Goal: Task Accomplishment & Management: Complete application form

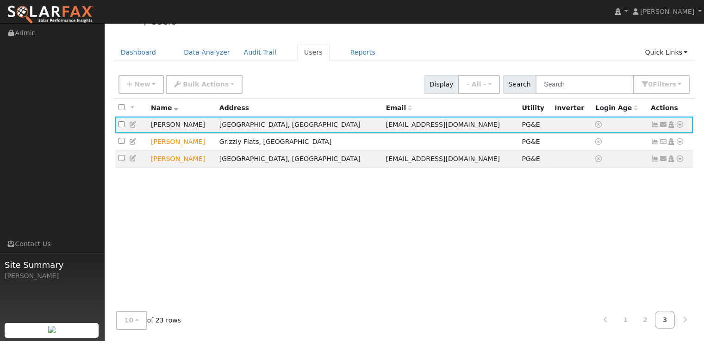
scroll to position [19, 0]
click at [297, 54] on link "Users" at bounding box center [313, 52] width 32 height 17
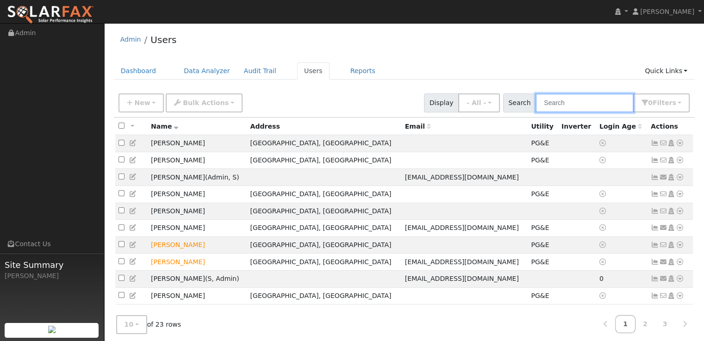
click at [593, 105] on input "text" at bounding box center [585, 103] width 98 height 19
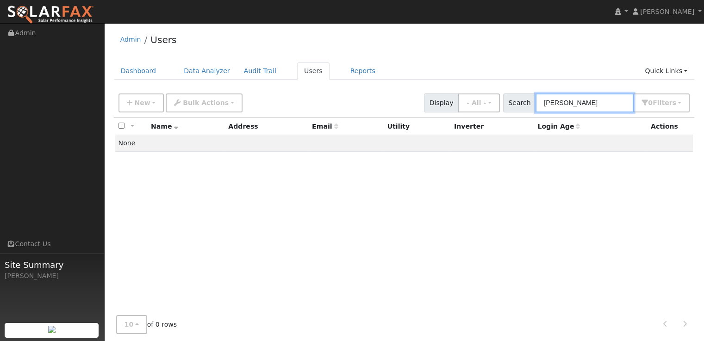
type input "[PERSON_NAME]"
click at [668, 71] on link "Quick Links" at bounding box center [666, 71] width 56 height 17
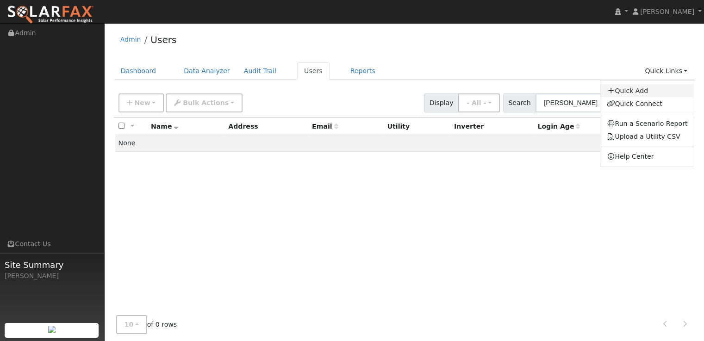
click at [639, 93] on link "Quick Add" at bounding box center [648, 90] width 94 height 13
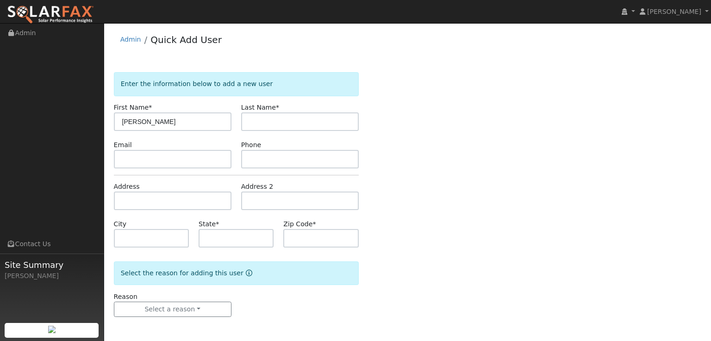
type input "[PERSON_NAME]"
click at [317, 120] on input "text" at bounding box center [300, 122] width 118 height 19
type input "Eck"
click at [163, 196] on input "text" at bounding box center [173, 201] width 118 height 19
paste input "6219 stonehedge dr marysville, ca"
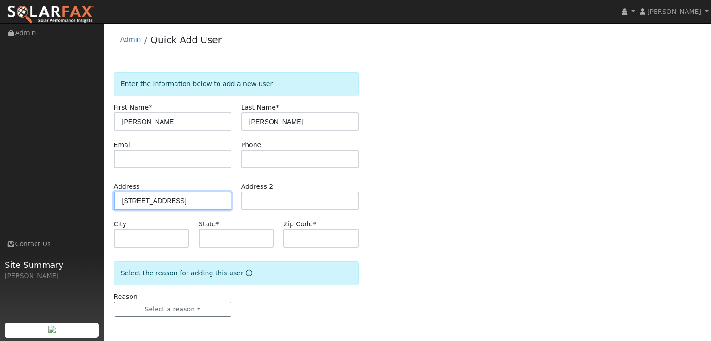
type input "6219 stonehedge dr marysville, ca"
click at [486, 244] on div "Enter the information below to add a new user First Name * Tami Last Name * Eck…" at bounding box center [408, 203] width 588 height 263
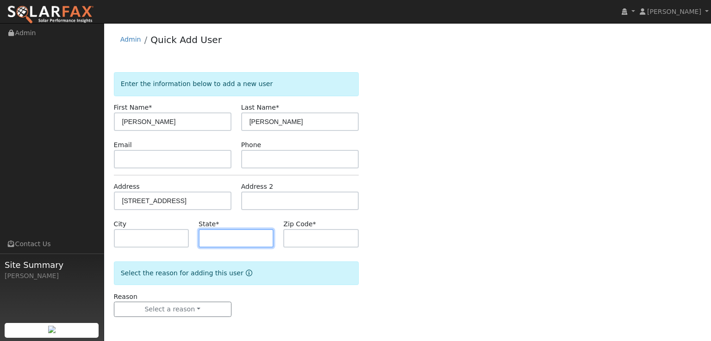
click at [240, 240] on input "text" at bounding box center [236, 238] width 75 height 19
type input "CA"
drag, startPoint x: 400, startPoint y: 238, endPoint x: 373, endPoint y: 238, distance: 26.9
click at [373, 238] on div "Enter the information below to add a new user First Name * Tami Last Name * Eck…" at bounding box center [408, 203] width 588 height 263
click at [332, 243] on input "text" at bounding box center [320, 238] width 75 height 19
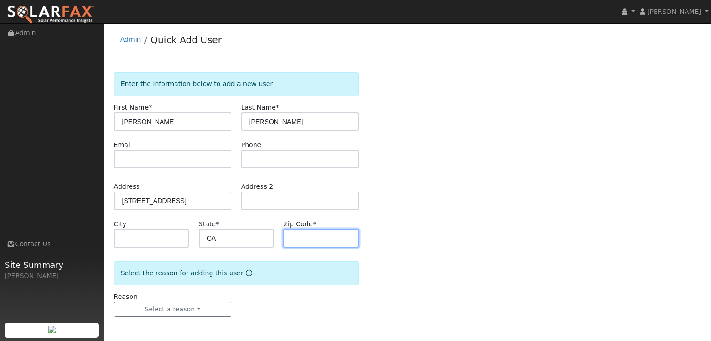
paste input "95901"
type input "95901"
drag, startPoint x: 438, startPoint y: 225, endPoint x: 293, endPoint y: 285, distance: 156.9
click at [432, 225] on div "Enter the information below to add a new user First Name * Tami Last Name * Eck…" at bounding box center [408, 203] width 588 height 263
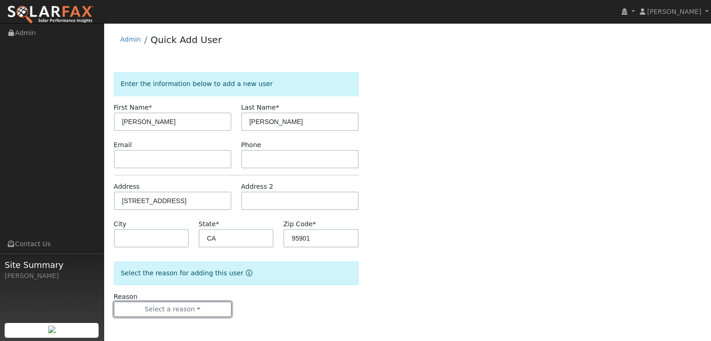
click at [209, 306] on button "Select a reason" at bounding box center [173, 310] width 118 height 16
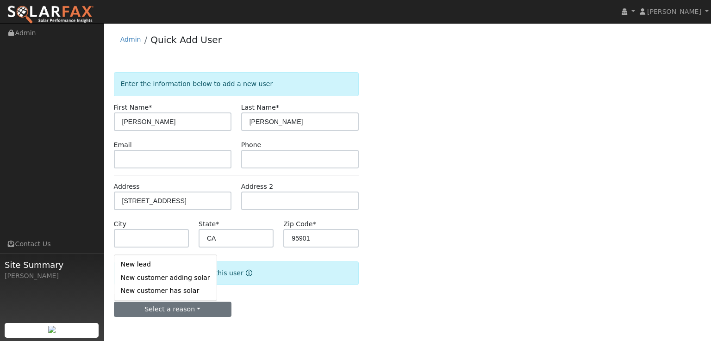
click at [163, 278] on link "New customer adding solar" at bounding box center [165, 277] width 102 height 13
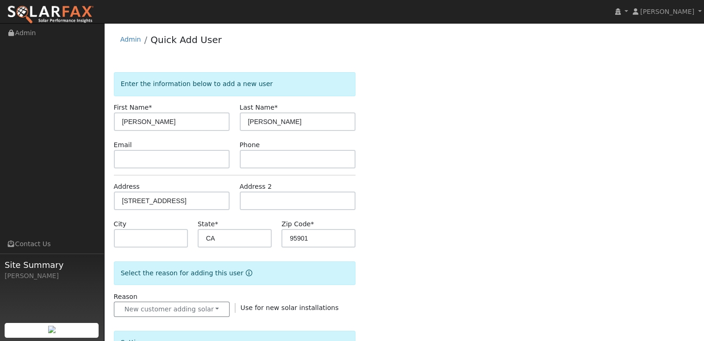
click at [469, 248] on div "Enter the information below to add a new user First Name * Tami Last Name * Eck…" at bounding box center [404, 323] width 581 height 503
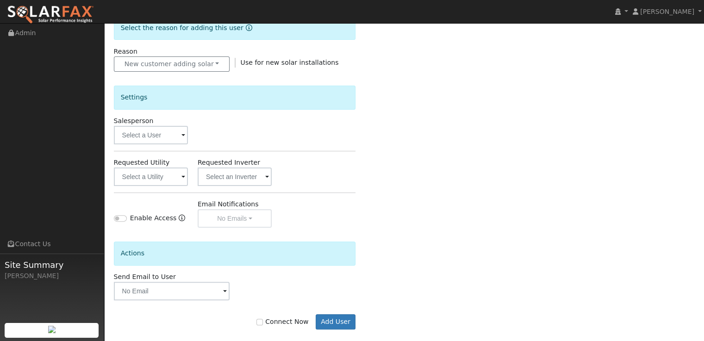
scroll to position [256, 0]
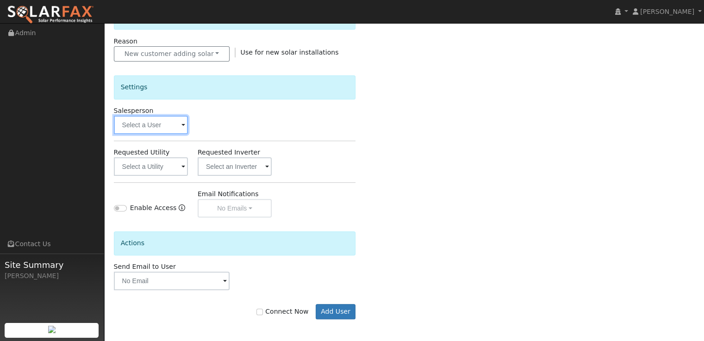
click at [159, 131] on input "text" at bounding box center [151, 125] width 74 height 19
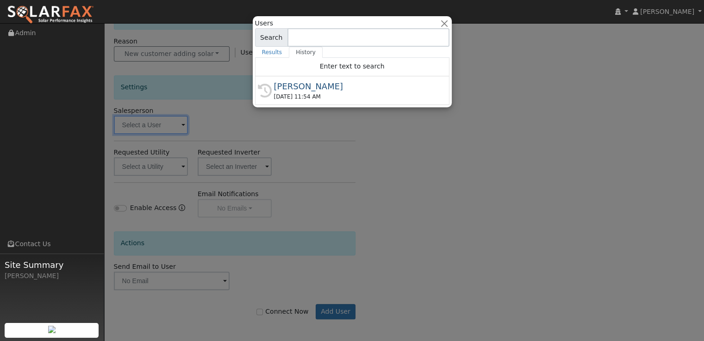
drag, startPoint x: 298, startPoint y: 87, endPoint x: 312, endPoint y: 94, distance: 15.7
click at [299, 87] on div "[PERSON_NAME]" at bounding box center [356, 86] width 165 height 13
type input "[PERSON_NAME]"
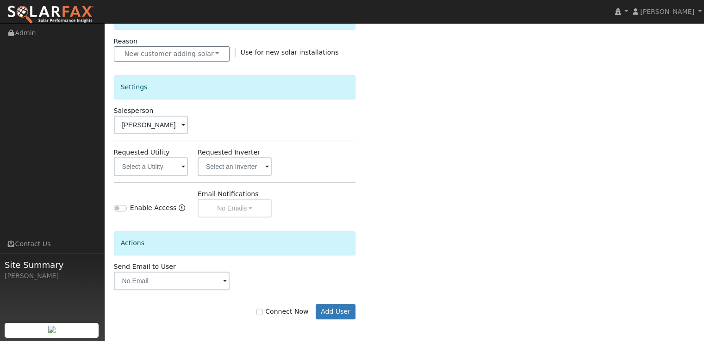
drag, startPoint x: 457, startPoint y: 200, endPoint x: 450, endPoint y: 204, distance: 8.5
click at [457, 200] on div "Enter the information below to add a new user First Name * Tami Last Name * Eck…" at bounding box center [404, 77] width 581 height 521
drag, startPoint x: 267, startPoint y: 311, endPoint x: 278, endPoint y: 312, distance: 11.1
click at [263, 311] on input "Connect Now" at bounding box center [260, 312] width 6 height 6
checkbox input "true"
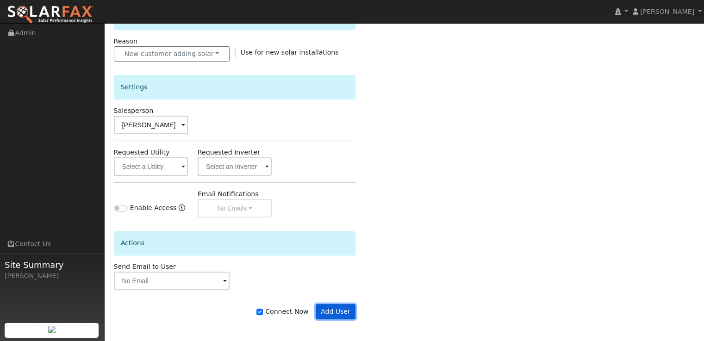
click at [347, 312] on button "Add User" at bounding box center [336, 312] width 40 height 16
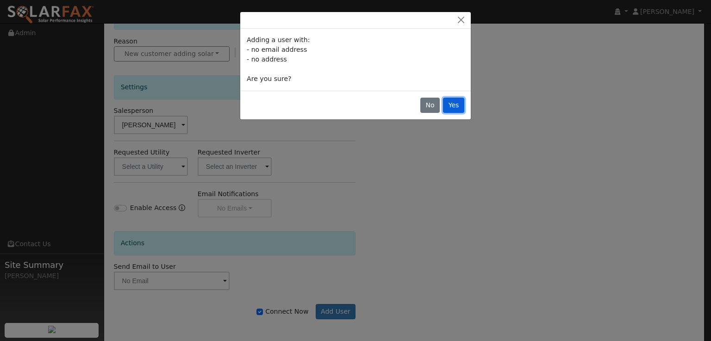
click at [461, 107] on button "Yes" at bounding box center [453, 106] width 21 height 16
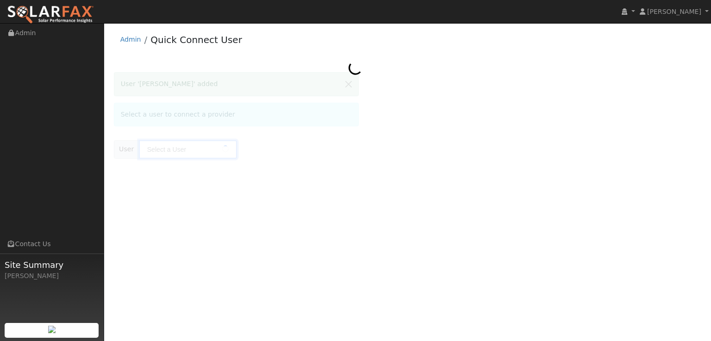
type input "[PERSON_NAME]"
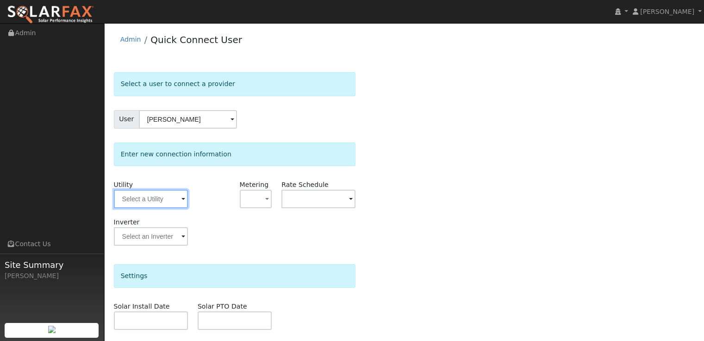
click at [165, 201] on input "text" at bounding box center [151, 199] width 74 height 19
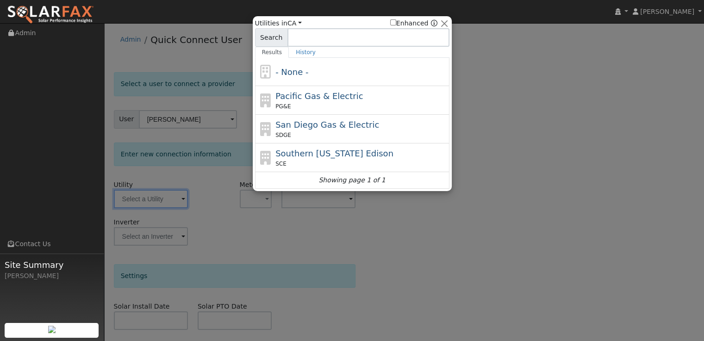
click at [316, 100] on span "Pacific Gas & Electric" at bounding box center [319, 96] width 88 height 10
type input "PG&E"
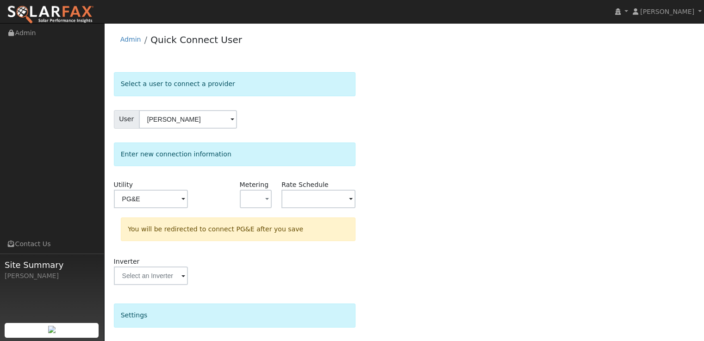
click at [446, 244] on div "Select a user to connect a provider User Tami Eck Account Default Account Defau…" at bounding box center [404, 277] width 581 height 411
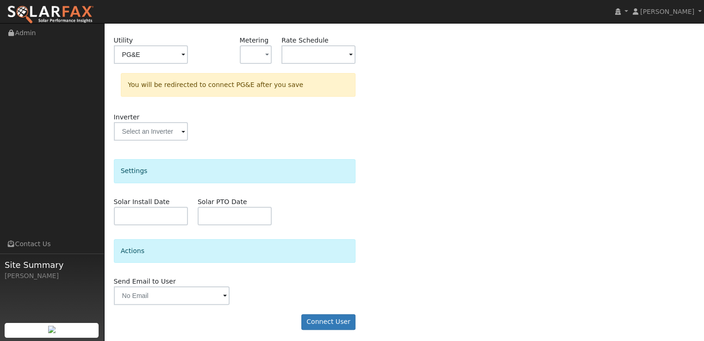
scroll to position [146, 0]
click at [326, 318] on button "Connect User" at bounding box center [328, 321] width 55 height 16
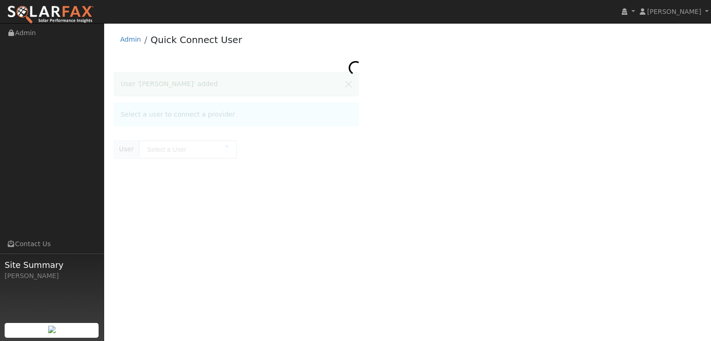
type input "[PERSON_NAME]"
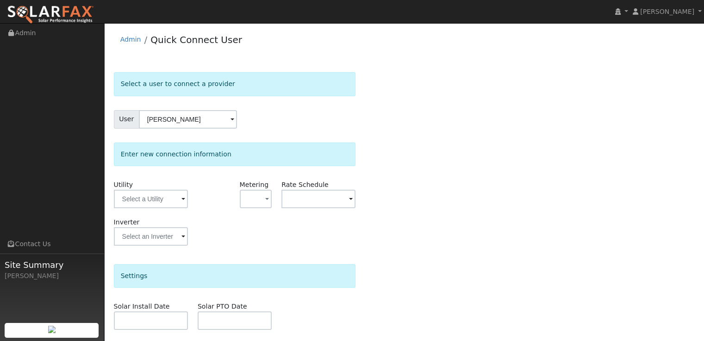
click at [476, 191] on div "Select a user to connect a provider User Tami Eck Account Default Account Defau…" at bounding box center [404, 258] width 581 height 372
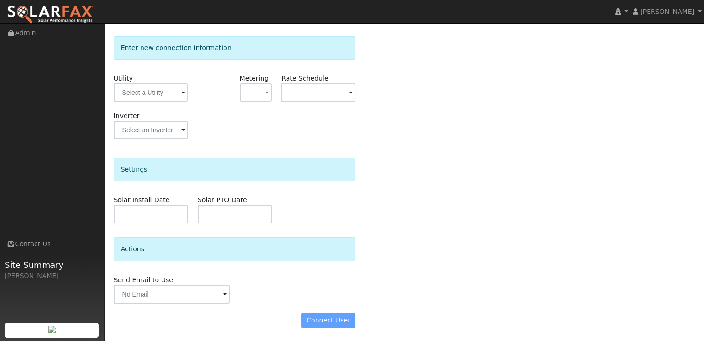
click at [331, 320] on div "Connect User" at bounding box center [235, 321] width 252 height 16
drag, startPoint x: 341, startPoint y: 320, endPoint x: 342, endPoint y: 306, distance: 13.9
click at [341, 320] on div "Connect User" at bounding box center [235, 321] width 252 height 16
drag, startPoint x: 345, startPoint y: 322, endPoint x: 220, endPoint y: 150, distance: 213.1
click at [345, 322] on div "Connect User" at bounding box center [235, 321] width 252 height 16
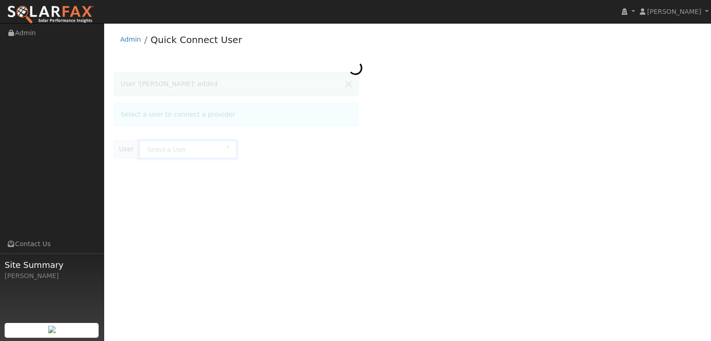
type input "[PERSON_NAME]"
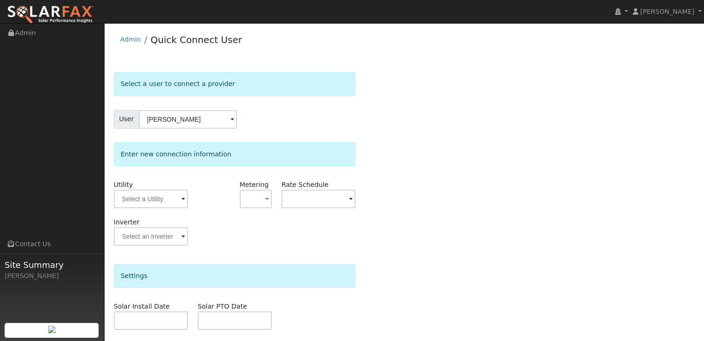
click at [575, 178] on div "Select a user to connect a provider User Tami Eck Account Default Account Defau…" at bounding box center [404, 258] width 581 height 372
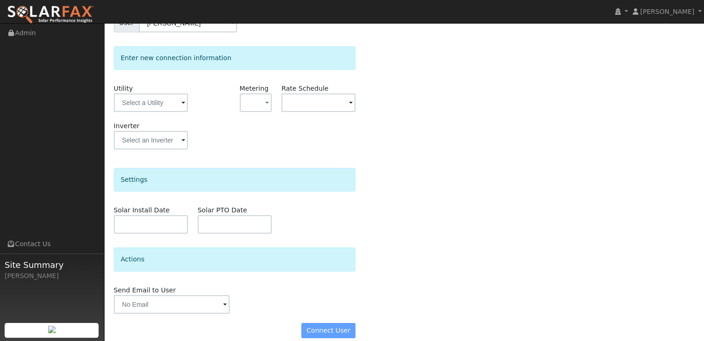
scroll to position [106, 0]
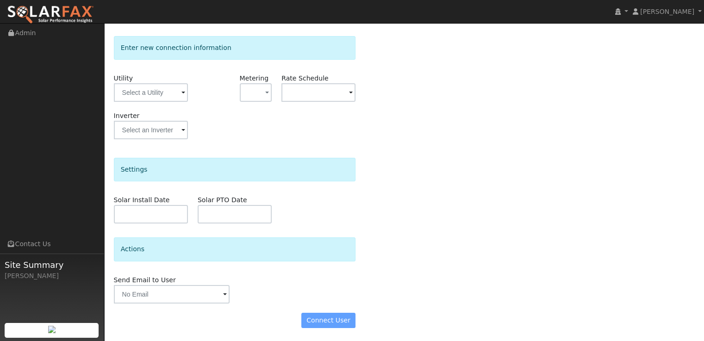
click at [350, 318] on div "Connect User" at bounding box center [235, 321] width 252 height 16
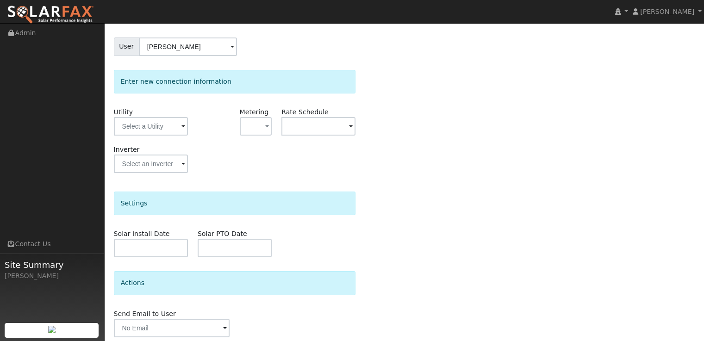
scroll to position [60, 0]
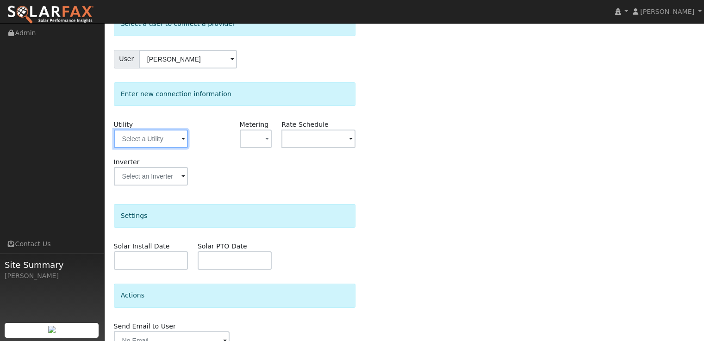
click at [173, 139] on input "text" at bounding box center [151, 139] width 74 height 19
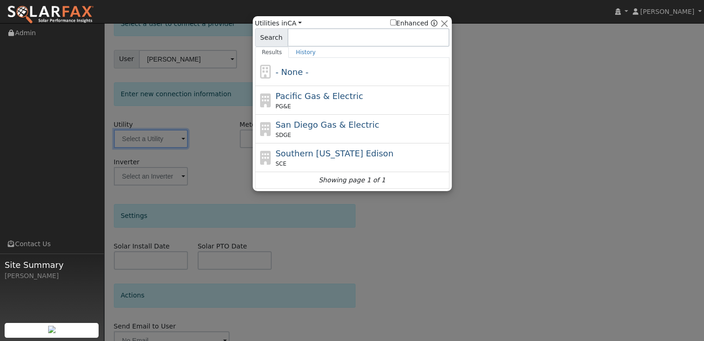
click at [326, 94] on span "Pacific Gas & Electric" at bounding box center [319, 96] width 88 height 10
type input "PG&E"
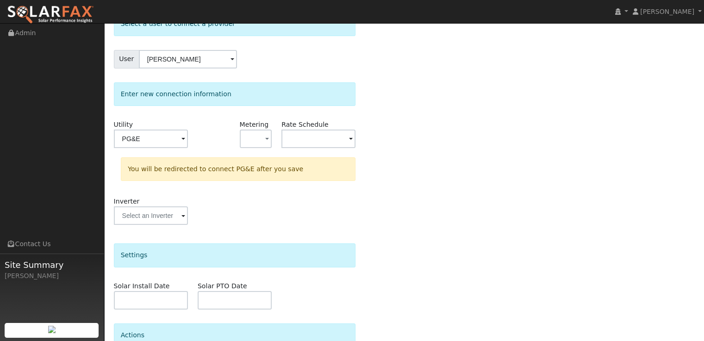
click at [537, 156] on div "Select a user to connect a provider User Tami Eck Account Default Account Defau…" at bounding box center [404, 217] width 581 height 411
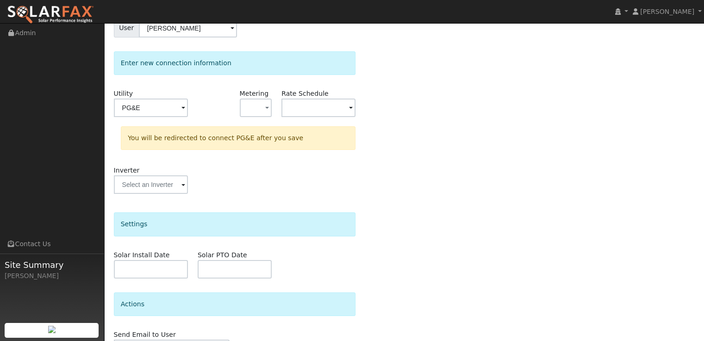
scroll to position [146, 0]
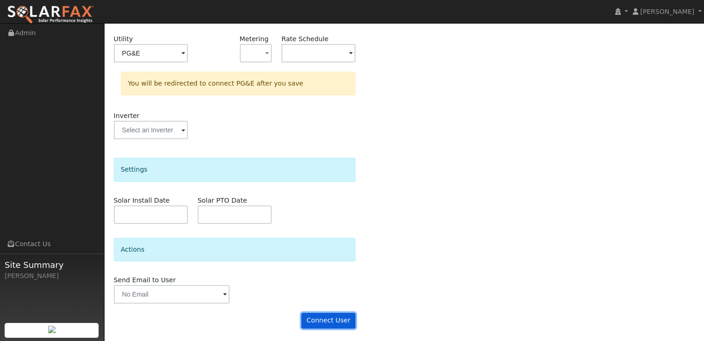
click at [336, 321] on button "Connect User" at bounding box center [328, 321] width 55 height 16
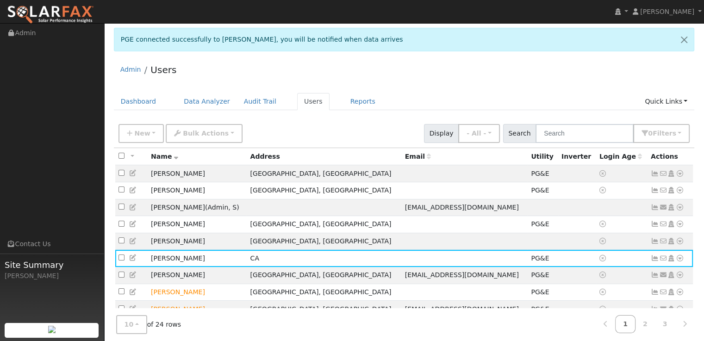
click at [685, 259] on td "No email address Send Email... Copy a Link Reset Password Open Access Data Anal…" at bounding box center [671, 258] width 46 height 17
click at [682, 261] on icon at bounding box center [680, 258] width 8 height 6
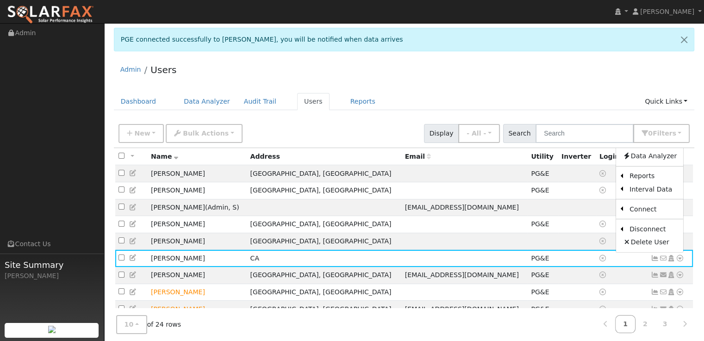
click at [649, 158] on link "Data Analyzer" at bounding box center [649, 156] width 67 height 13
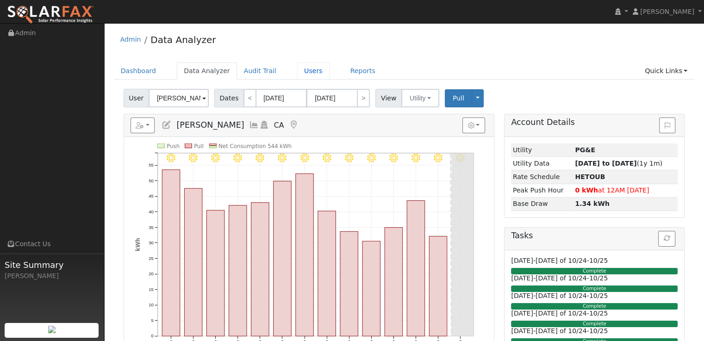
click at [307, 71] on link "Users" at bounding box center [313, 71] width 32 height 17
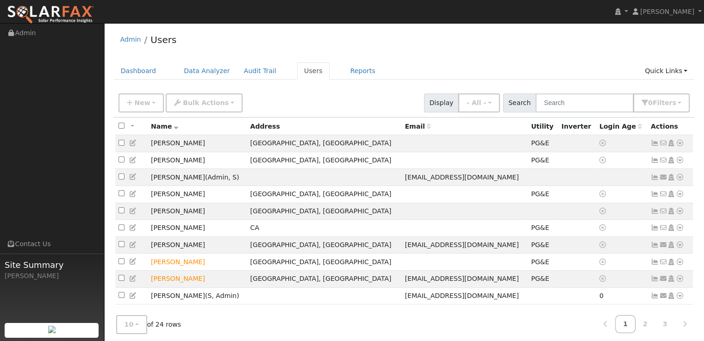
click at [677, 231] on icon at bounding box center [680, 228] width 8 height 6
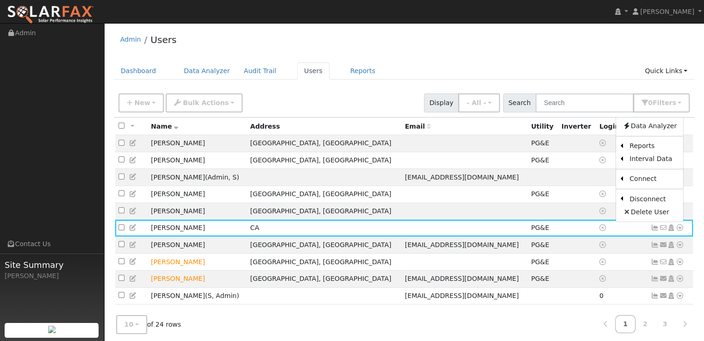
click at [0, 0] on link "Export to CSV" at bounding box center [0, 0] width 0 height 0
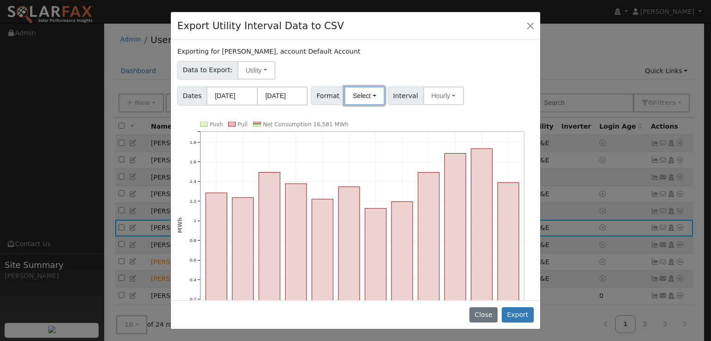
click at [364, 90] on button "Select" at bounding box center [364, 96] width 40 height 19
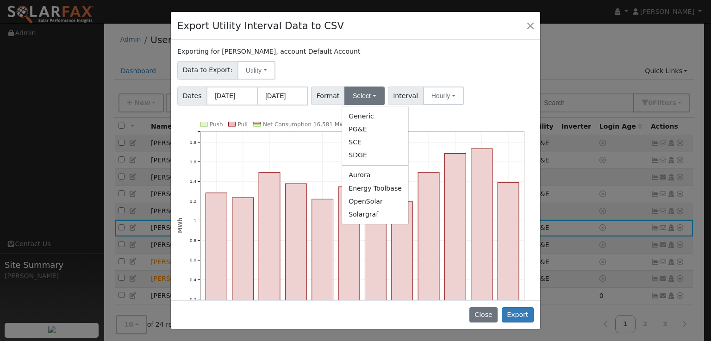
click at [370, 203] on link "OpenSolar" at bounding box center [375, 201] width 66 height 13
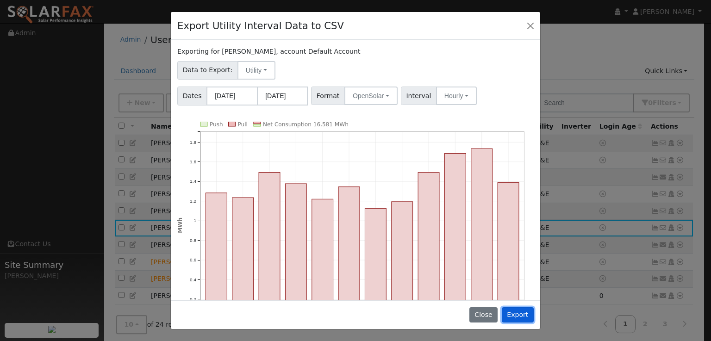
click at [524, 316] on button "Export" at bounding box center [518, 315] width 32 height 16
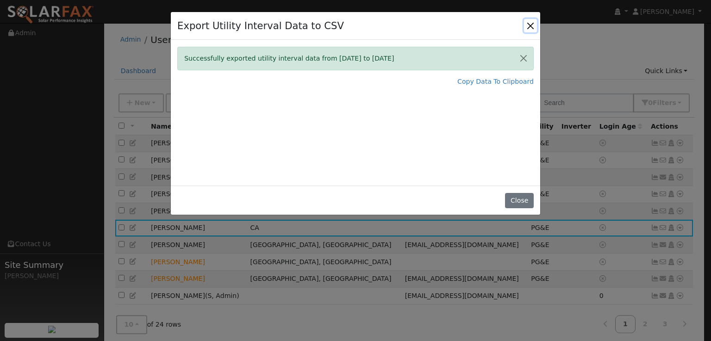
drag, startPoint x: 531, startPoint y: 23, endPoint x: 531, endPoint y: 16, distance: 7.0
click at [531, 23] on button "Close" at bounding box center [530, 25] width 13 height 13
